Goal: Communication & Community: Answer question/provide support

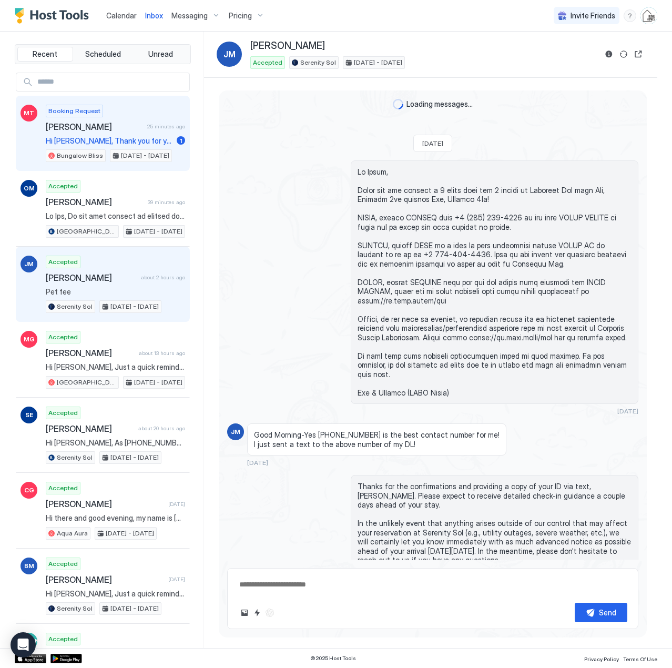
scroll to position [706, 0]
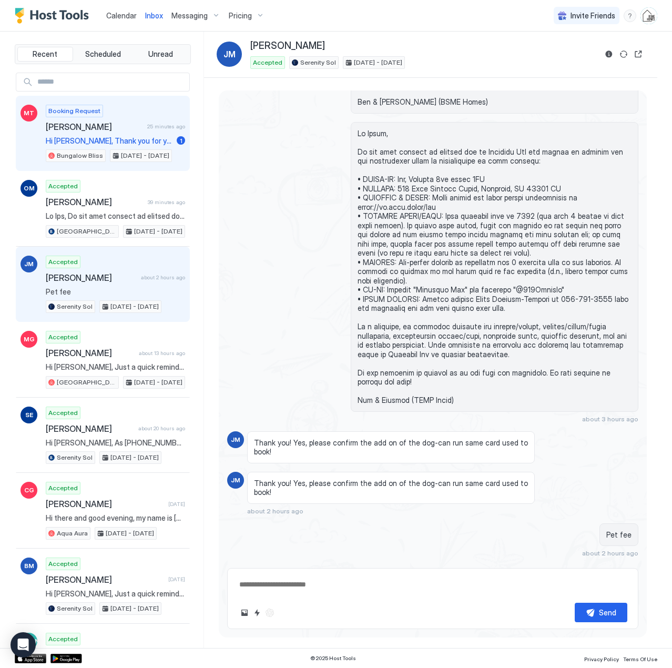
click at [83, 128] on span "[PERSON_NAME]" at bounding box center [94, 127] width 97 height 11
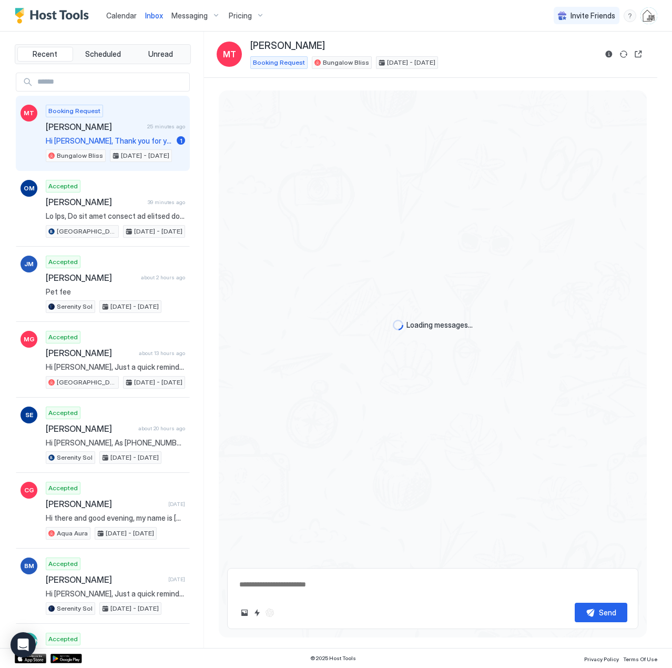
type textarea "*"
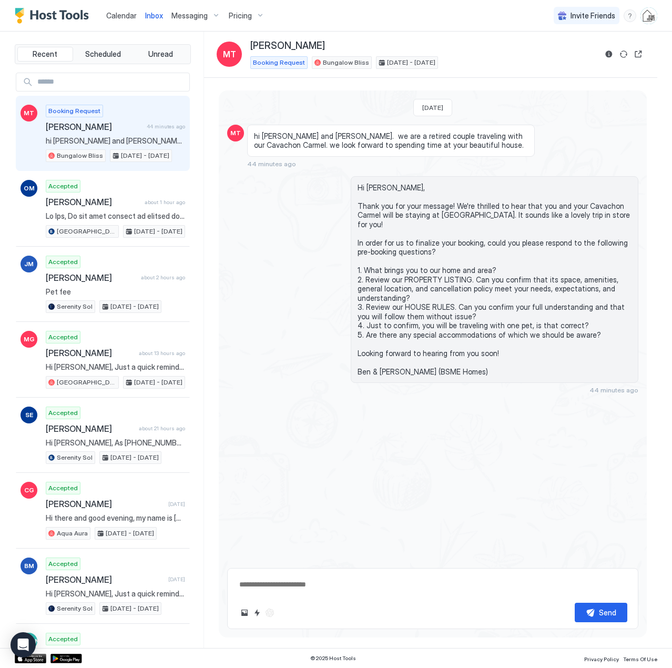
click at [131, 15] on span "Calendar" at bounding box center [121, 15] width 31 height 9
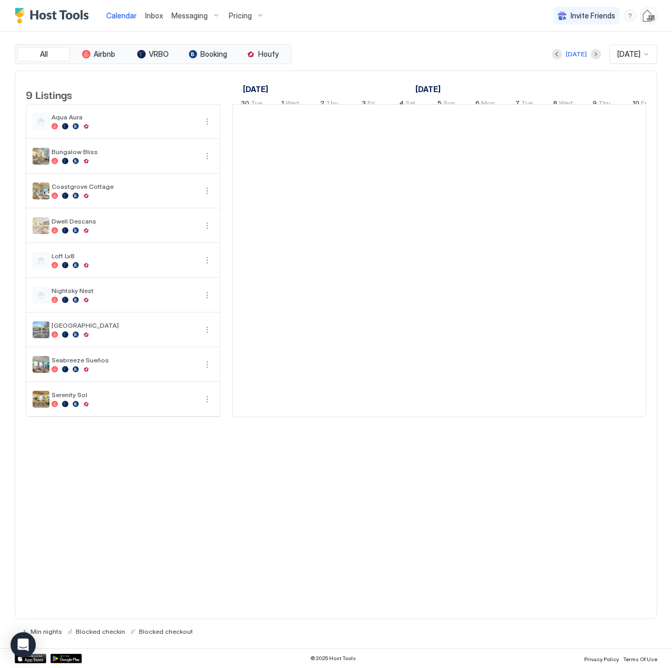
scroll to position [0, 585]
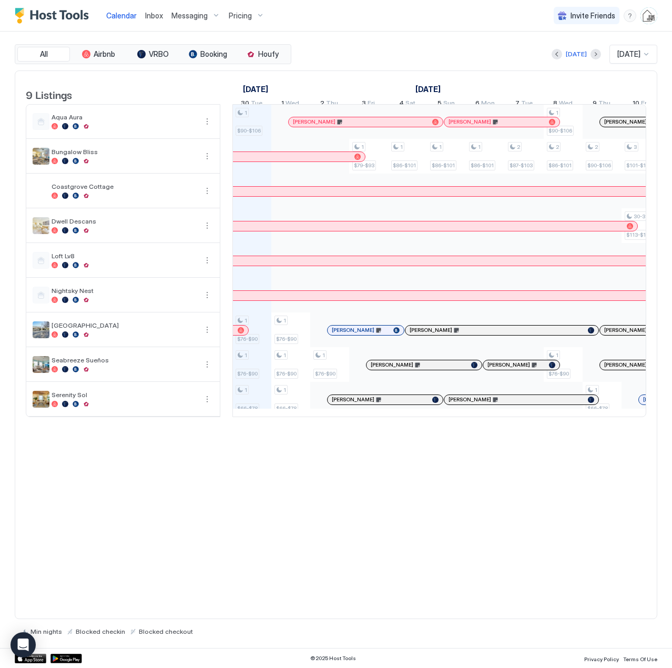
click at [162, 15] on span "Inbox" at bounding box center [154, 15] width 18 height 9
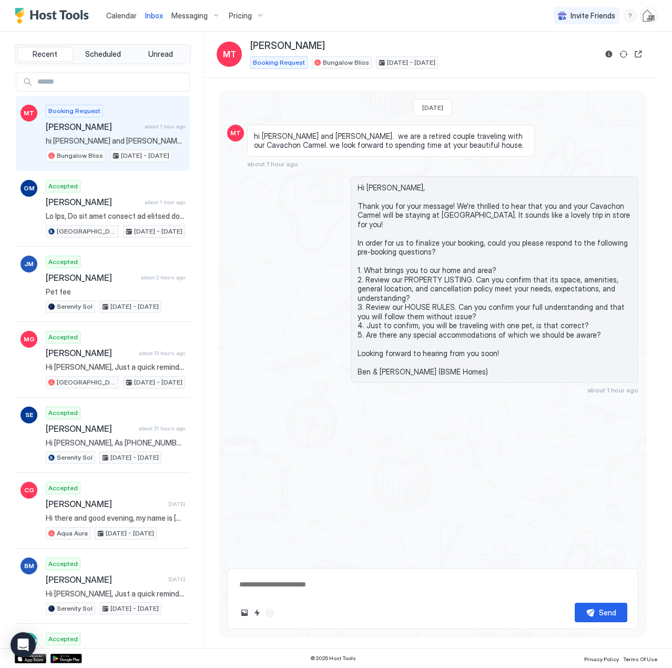
click at [120, 11] on span "Calendar" at bounding box center [121, 15] width 31 height 9
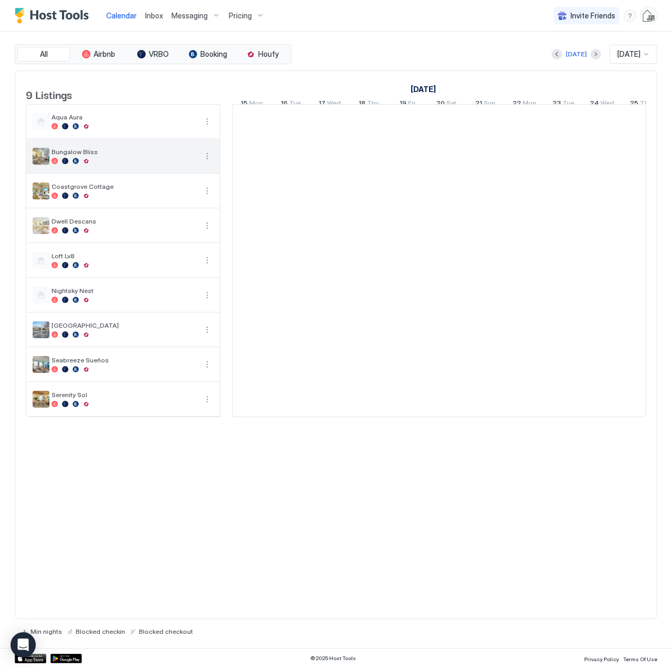
scroll to position [0, 585]
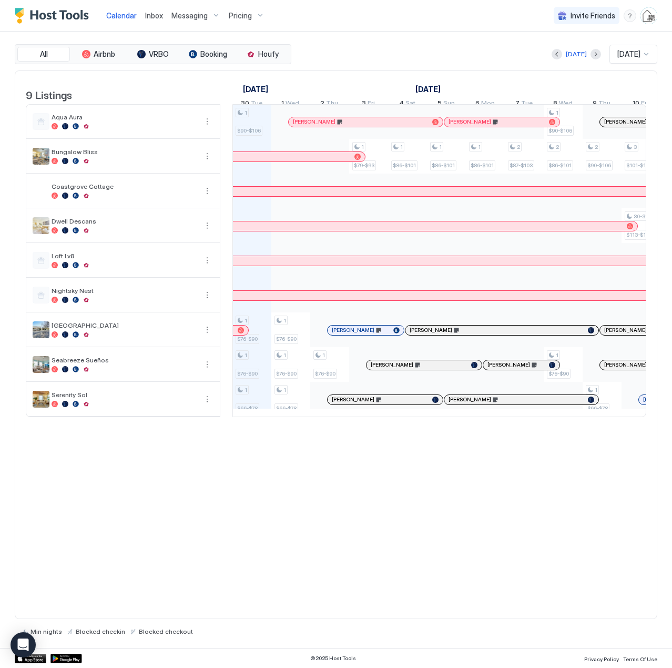
click at [154, 13] on span "Inbox" at bounding box center [154, 15] width 18 height 9
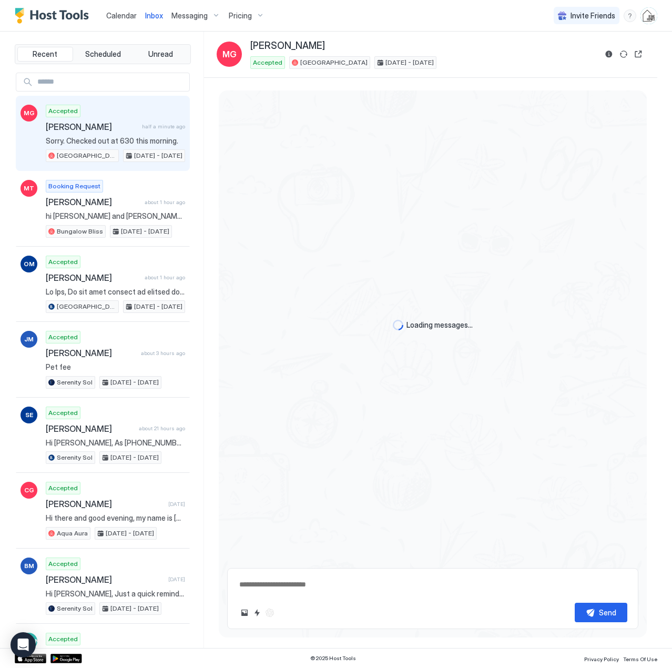
click at [110, 134] on div "Accepted [PERSON_NAME] half a minute ago Sorry. Checked out at 630 this morning…" at bounding box center [115, 134] width 139 height 58
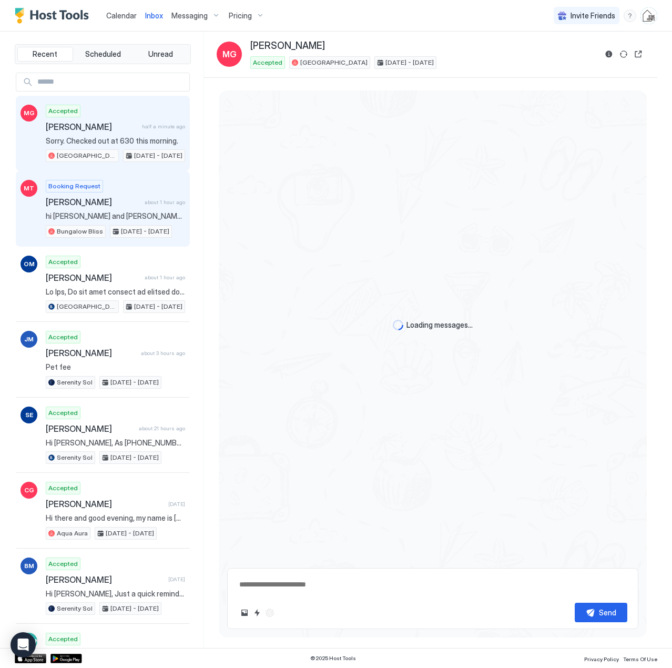
scroll to position [1204, 0]
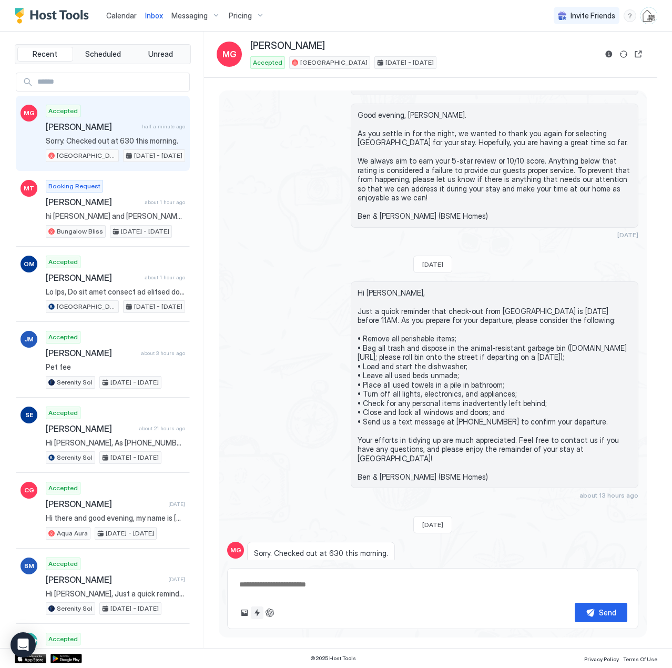
click at [257, 612] on button "Quick reply" at bounding box center [257, 613] width 13 height 13
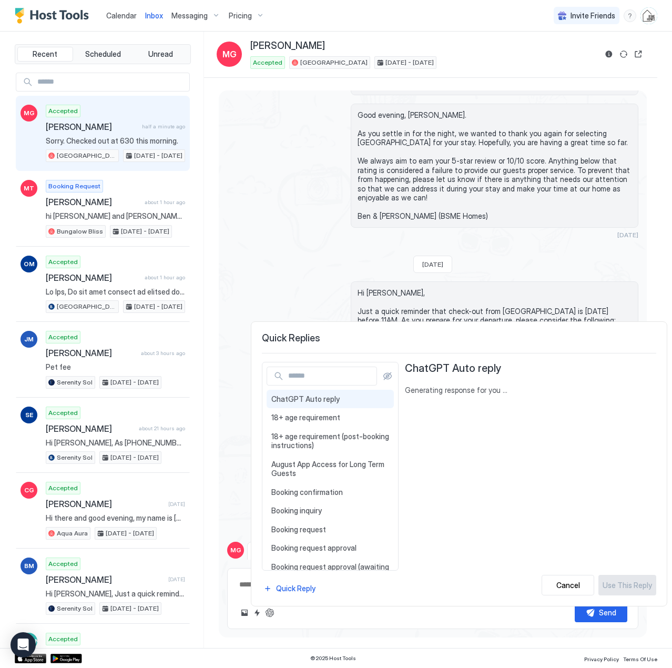
click at [306, 373] on input "Input Field" at bounding box center [330, 376] width 93 height 18
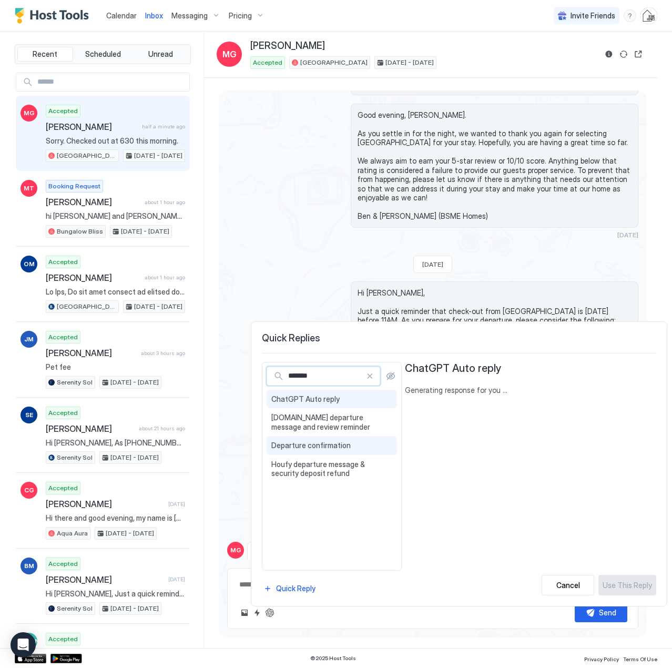
type input "*******"
click at [310, 448] on span "Departure confirmation" at bounding box center [331, 445] width 121 height 9
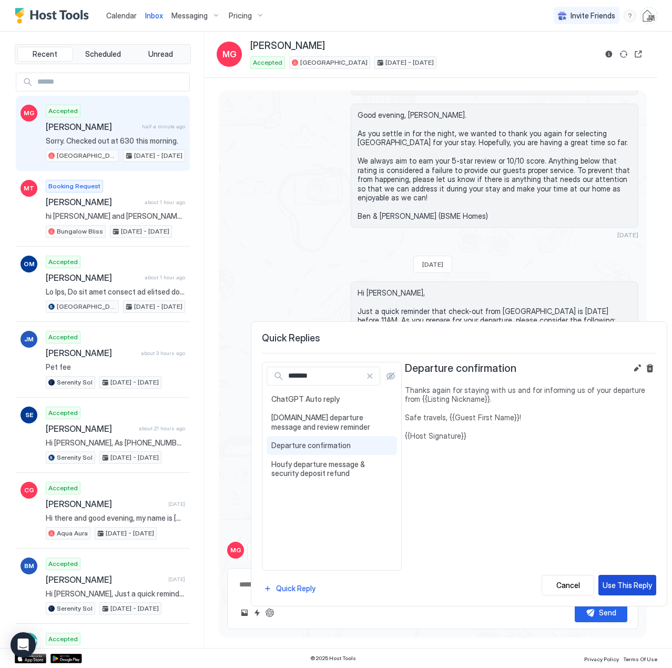
click at [627, 589] on div "Use This Reply" at bounding box center [627, 585] width 49 height 11
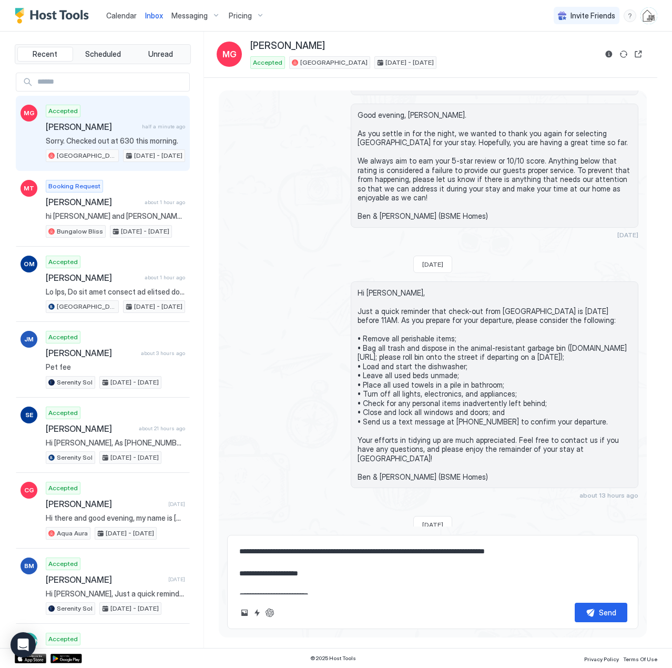
click at [286, 570] on textarea "**********" at bounding box center [432, 568] width 389 height 53
drag, startPoint x: 289, startPoint y: 551, endPoint x: 295, endPoint y: 555, distance: 6.1
click at [291, 554] on textarea "**********" at bounding box center [432, 568] width 389 height 53
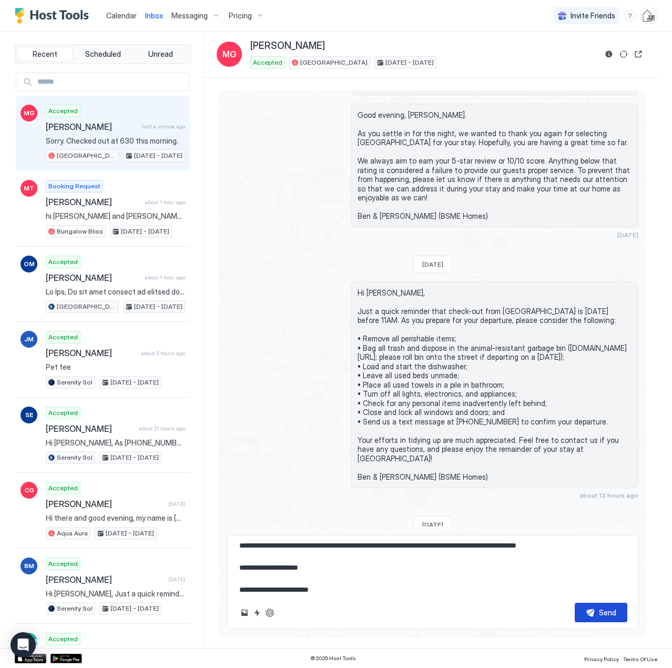
type textarea "**********"
click at [598, 614] on button "Send" at bounding box center [601, 612] width 53 height 19
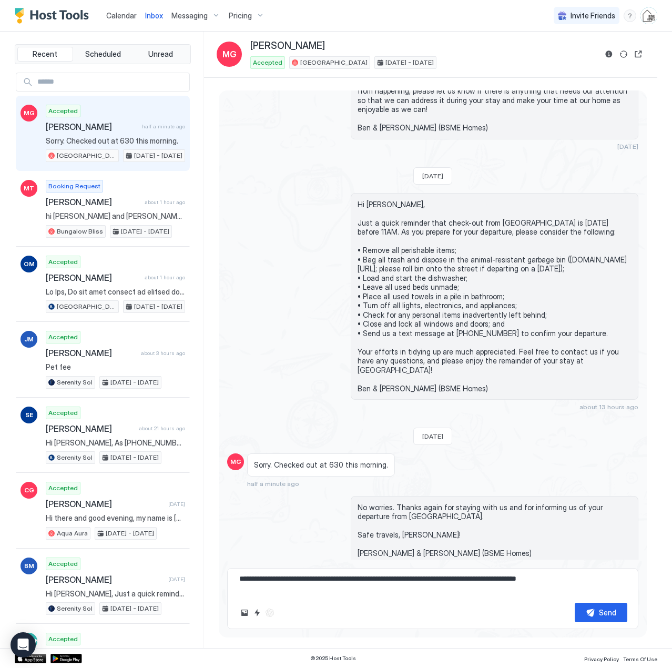
scroll to position [0, 0]
